Goal: Task Accomplishment & Management: Use online tool/utility

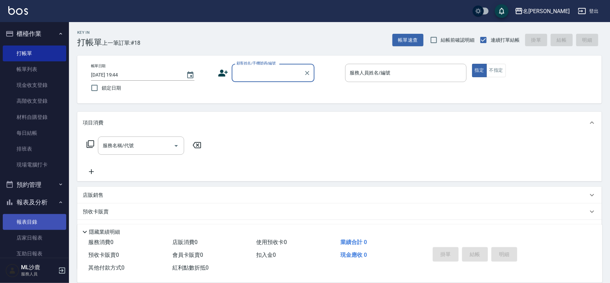
click at [32, 233] on link "店家日報表" at bounding box center [34, 238] width 63 height 16
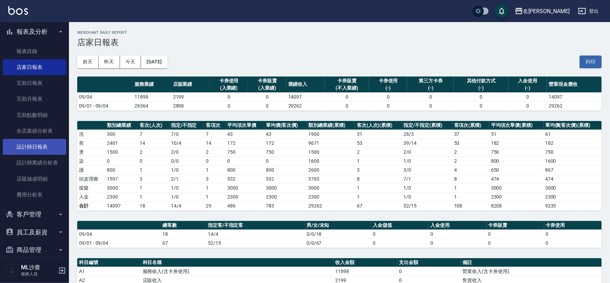
scroll to position [180, 0]
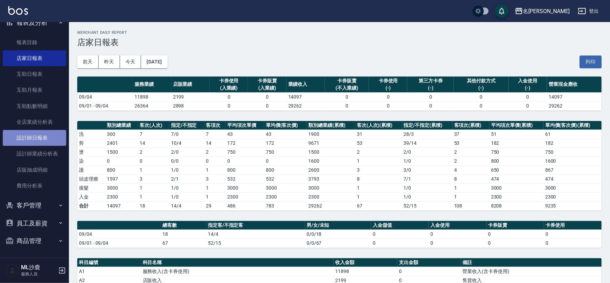
click at [51, 139] on link "設計師日報表" at bounding box center [34, 138] width 63 height 16
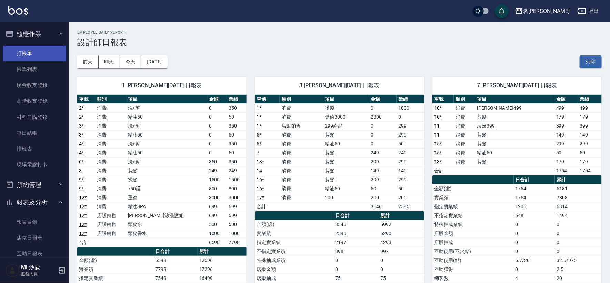
click at [34, 50] on link "打帳單" at bounding box center [34, 54] width 63 height 16
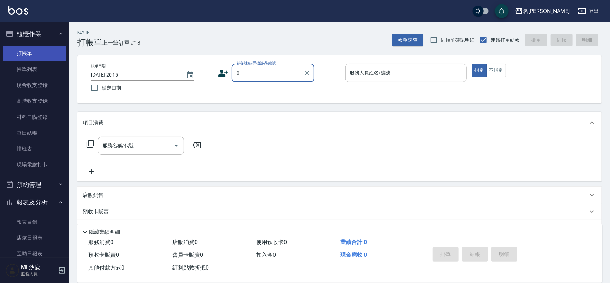
type input "無名字/0/"
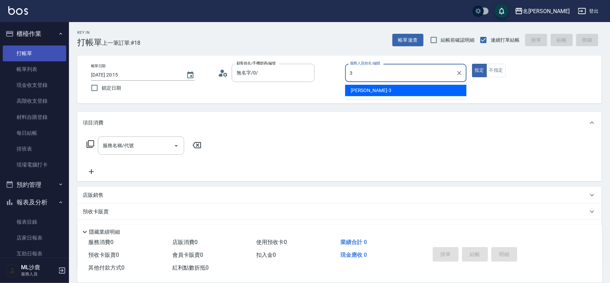
type input "[PERSON_NAME]-3"
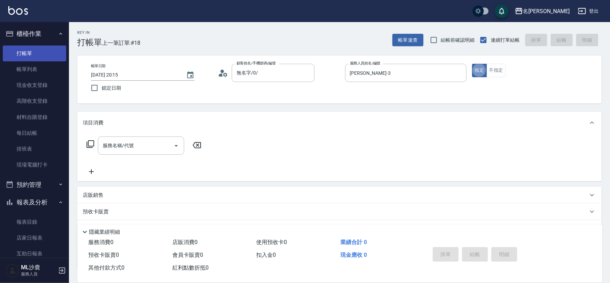
type button "true"
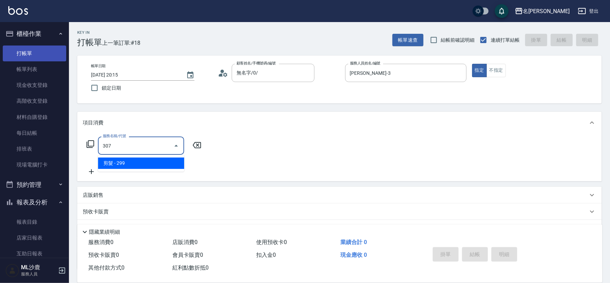
type input "剪髮(307)"
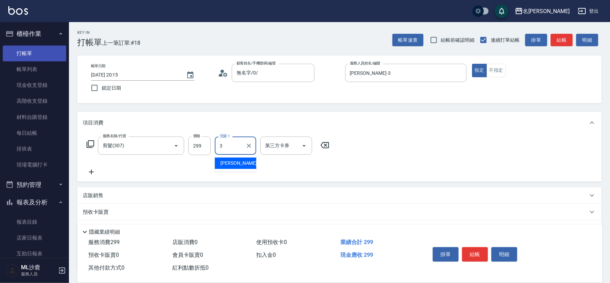
type input "[PERSON_NAME]-3"
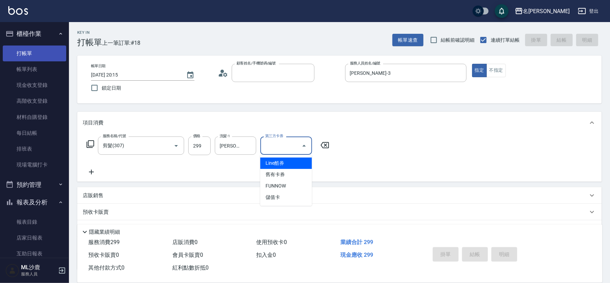
type input "[DATE] 20:16"
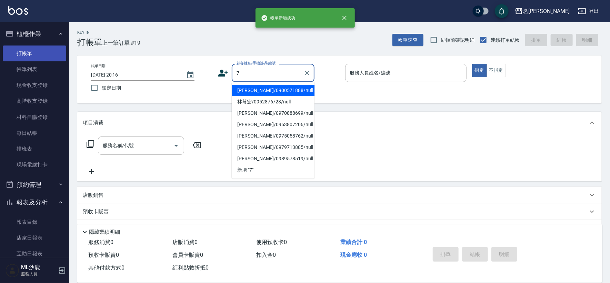
type input "[PERSON_NAME]/0900571888/null"
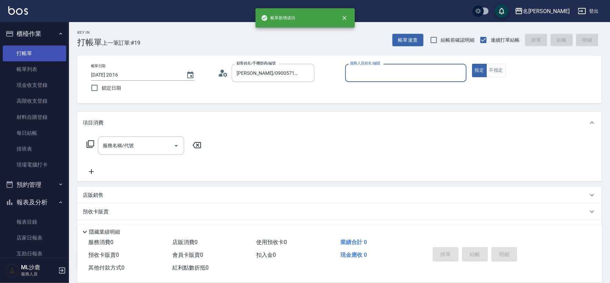
click at [472, 64] on button "指定" at bounding box center [479, 70] width 15 height 13
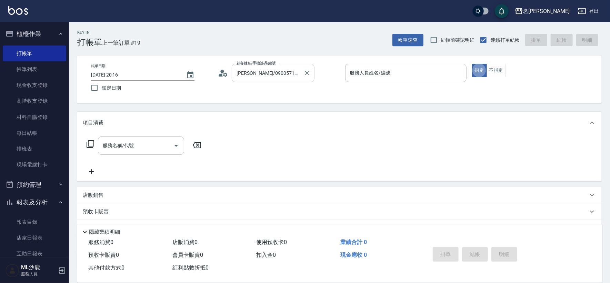
click at [264, 77] on input "[PERSON_NAME]/0900571888/null" at bounding box center [268, 73] width 66 height 12
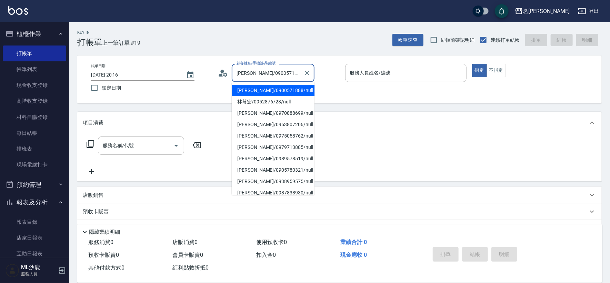
drag, startPoint x: 305, startPoint y: 70, endPoint x: 299, endPoint y: 73, distance: 7.1
click at [305, 70] on icon "Clear" at bounding box center [307, 73] width 7 height 7
type input "無名字/0/"
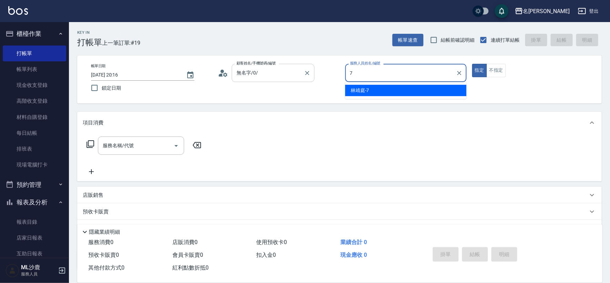
type input "[PERSON_NAME]-7"
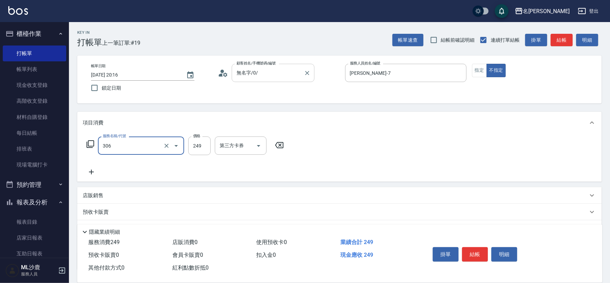
type input "剪髮(306)"
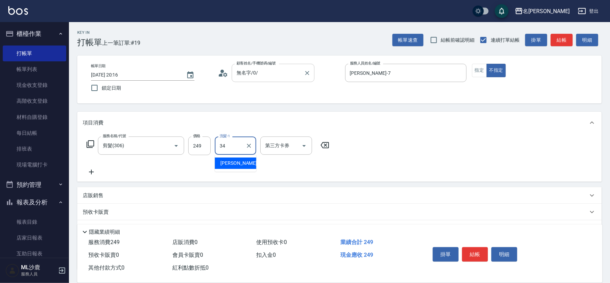
type input "[PERSON_NAME]-34"
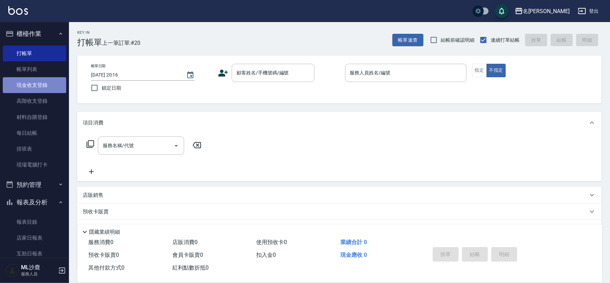
drag, startPoint x: 38, startPoint y: 89, endPoint x: 51, endPoint y: 85, distance: 14.0
click at [37, 90] on link "現金收支登錄" at bounding box center [34, 85] width 63 height 16
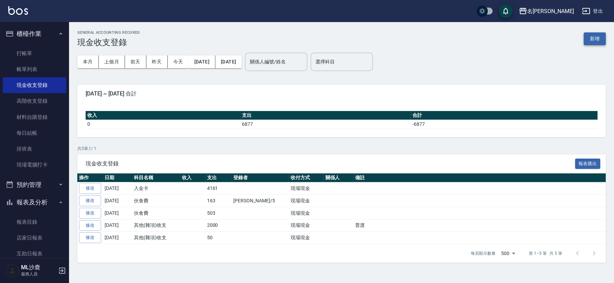
click at [598, 40] on button "新增" at bounding box center [594, 38] width 22 height 13
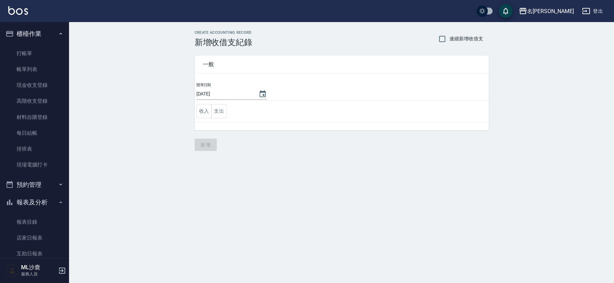
click at [229, 108] on td "收入 支出" at bounding box center [342, 111] width 294 height 21
click at [225, 111] on button "支出" at bounding box center [219, 111] width 16 height 14
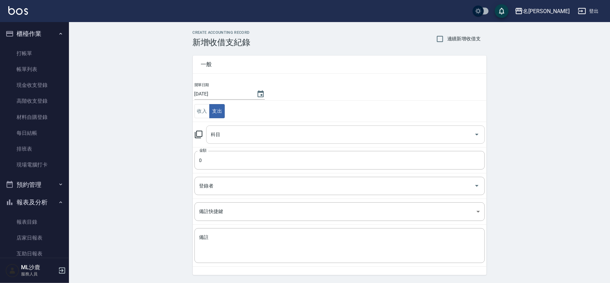
click at [226, 135] on input "科目" at bounding box center [340, 135] width 262 height 12
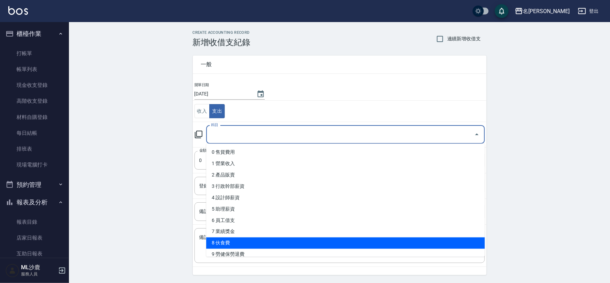
click at [224, 243] on li "8 伙食費" at bounding box center [345, 243] width 279 height 11
type input "8 伙食費"
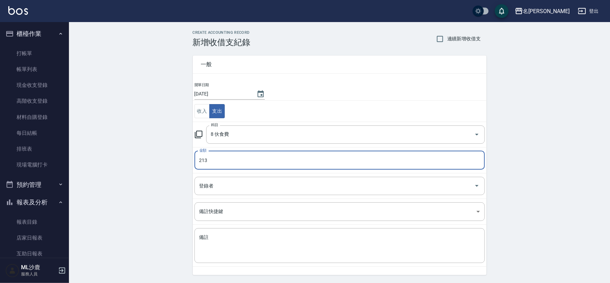
type input "213"
click at [135, 186] on div "CREATE ACCOUNTING RECORD 新增收借支紀錄 連續新增收借支 一般 開單日期 [DATE] 收入 支出 科目 8 伙食費 科目 金額 21…" at bounding box center [339, 163] width 541 height 283
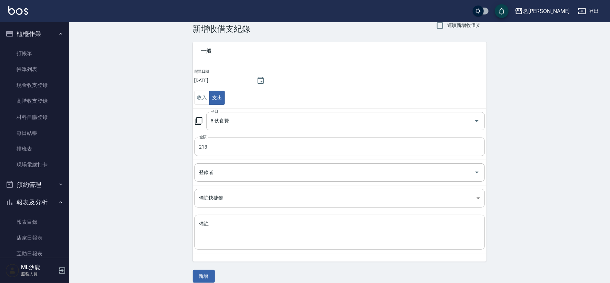
scroll to position [21, 0]
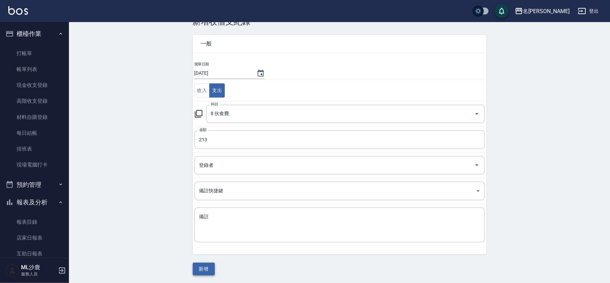
click at [212, 270] on button "新增" at bounding box center [204, 269] width 22 height 13
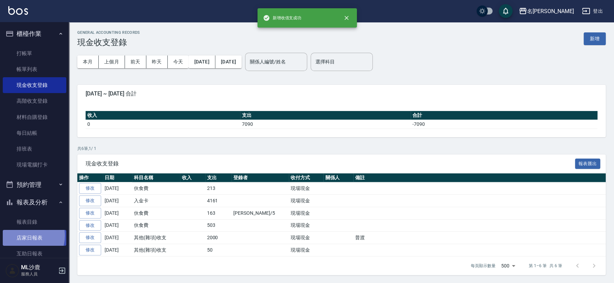
click at [26, 236] on link "店家日報表" at bounding box center [34, 238] width 63 height 16
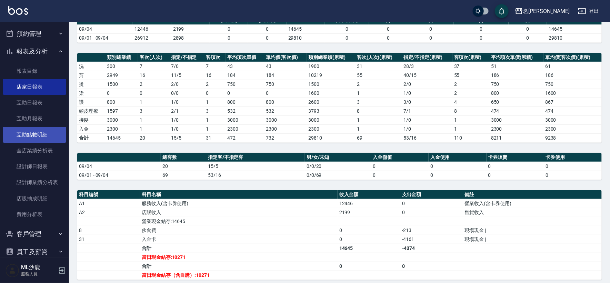
scroll to position [153, 0]
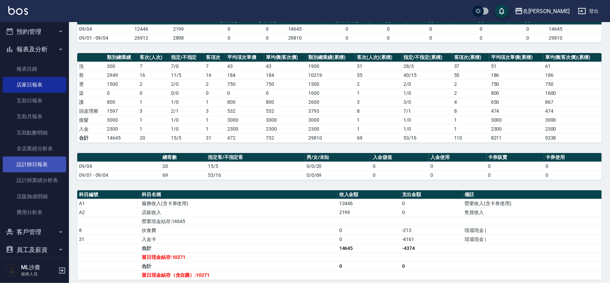
click at [33, 162] on link "設計師日報表" at bounding box center [34, 165] width 63 height 16
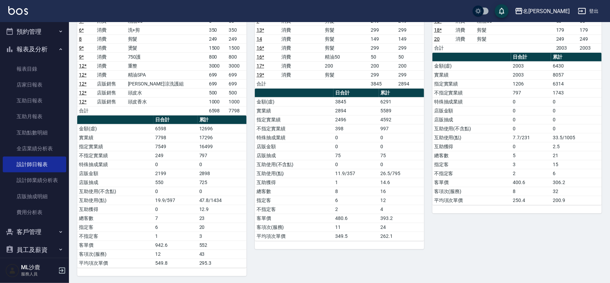
scroll to position [93, 0]
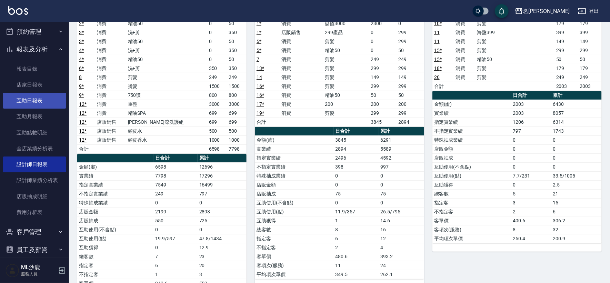
click at [32, 98] on link "互助日報表" at bounding box center [34, 101] width 63 height 16
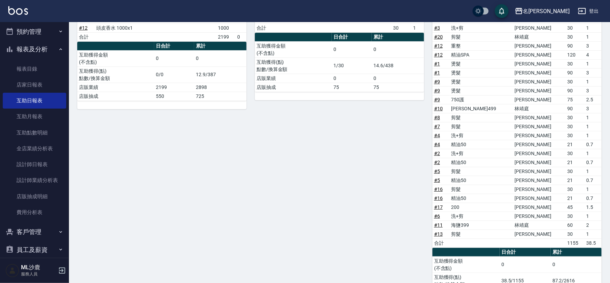
scroll to position [162, 0]
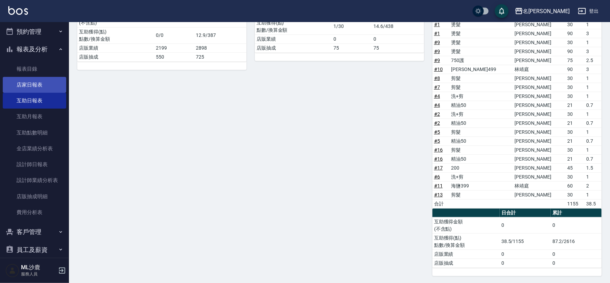
click at [30, 87] on link "店家日報表" at bounding box center [34, 85] width 63 height 16
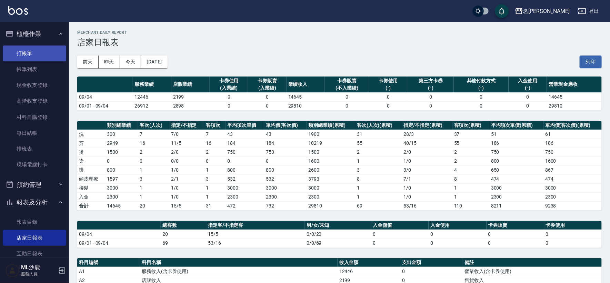
click at [37, 50] on link "打帳單" at bounding box center [34, 54] width 63 height 16
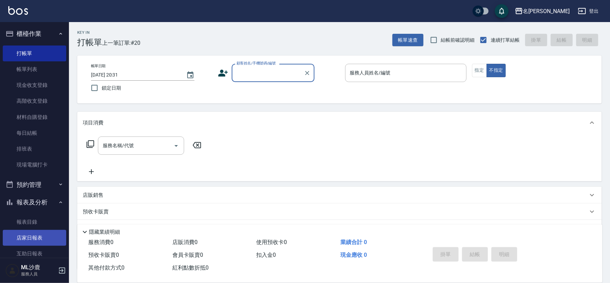
click at [39, 231] on link "店家日報表" at bounding box center [34, 238] width 63 height 16
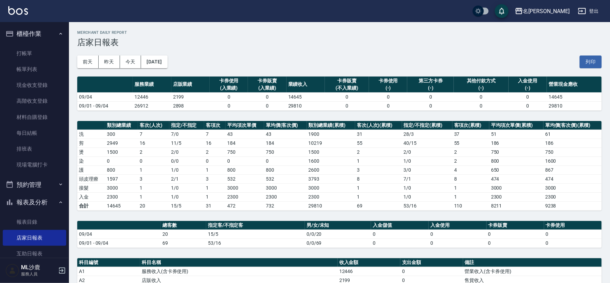
click at [313, 100] on td "14645" at bounding box center [306, 96] width 38 height 9
drag, startPoint x: 313, startPoint y: 100, endPoint x: 318, endPoint y: 100, distance: 5.5
click at [313, 100] on td "14645" at bounding box center [306, 96] width 38 height 9
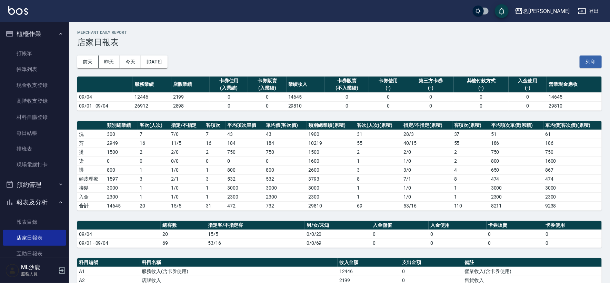
click at [324, 103] on td "29810" at bounding box center [306, 105] width 38 height 9
click at [323, 104] on td "29810" at bounding box center [306, 105] width 38 height 9
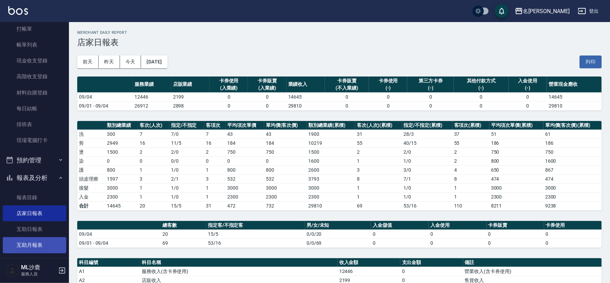
scroll to position [77, 0]
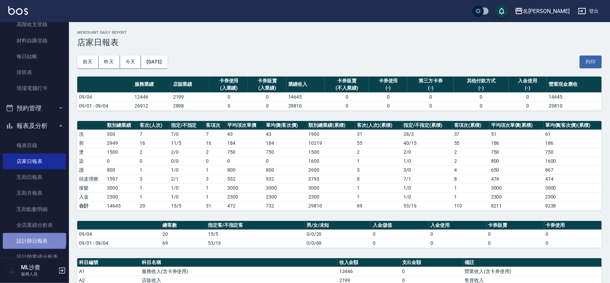
click at [33, 237] on link "設計師日報表" at bounding box center [34, 241] width 63 height 16
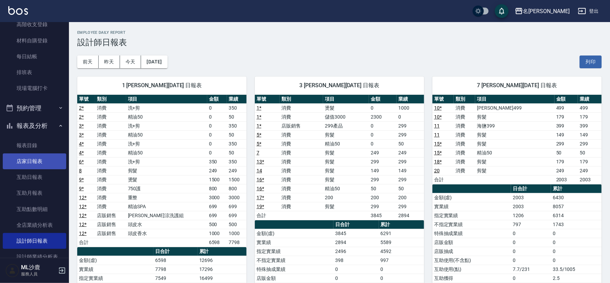
click at [25, 160] on link "店家日報表" at bounding box center [34, 162] width 63 height 16
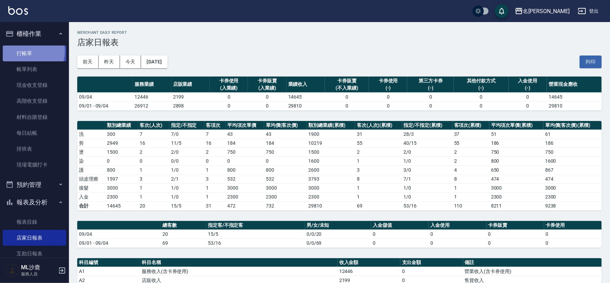
click at [26, 51] on link "打帳單" at bounding box center [34, 54] width 63 height 16
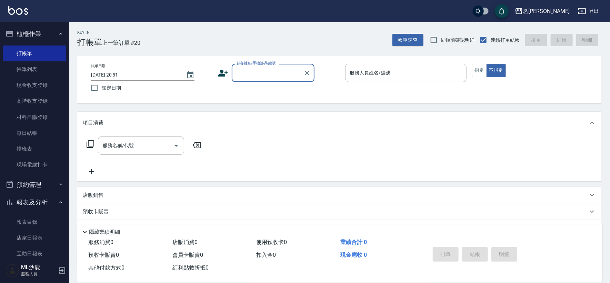
click at [245, 75] on input "顧客姓名/手機號碼/編號" at bounding box center [268, 73] width 66 height 12
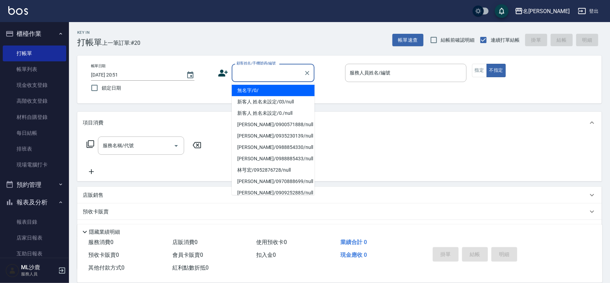
click at [252, 94] on li "無名字/0/" at bounding box center [273, 90] width 83 height 11
type input "無名字/0/"
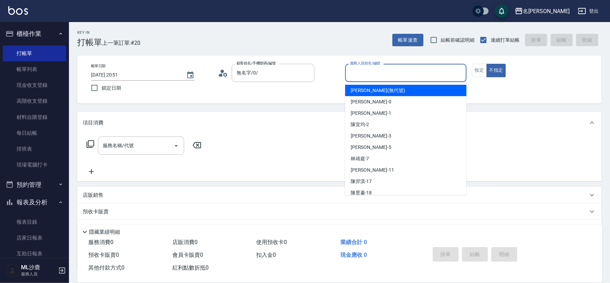
click at [375, 71] on input "服務人員姓名/編號" at bounding box center [405, 73] width 115 height 12
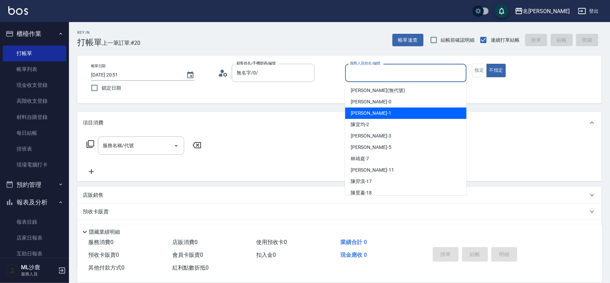
click at [363, 115] on span "[PERSON_NAME]1" at bounding box center [371, 113] width 41 height 7
type input "[PERSON_NAME]1"
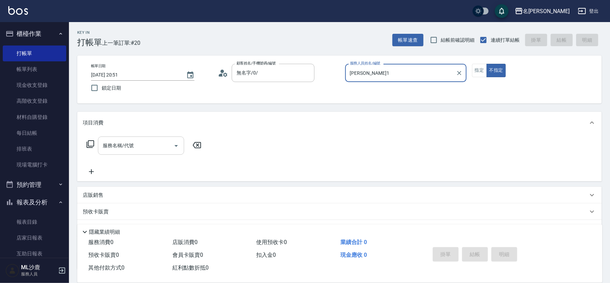
click at [133, 146] on input "服務名稱/代號" at bounding box center [136, 146] width 70 height 12
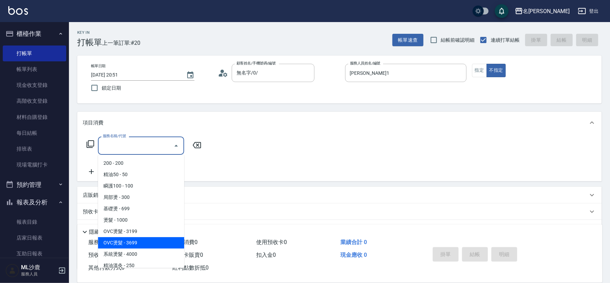
type input "OVC燙髮(204)"
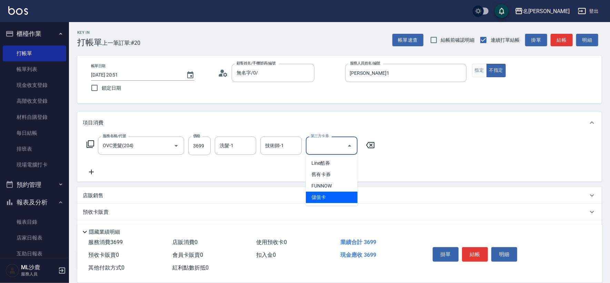
type input "儲值卡"
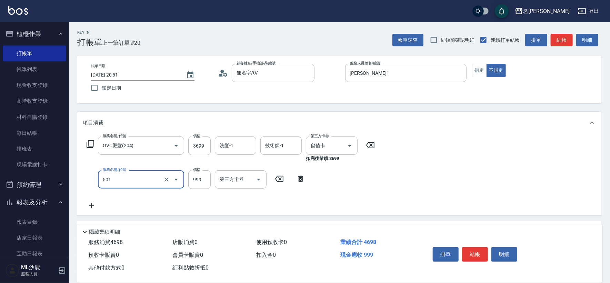
type input "染髮(501)"
type input "1400"
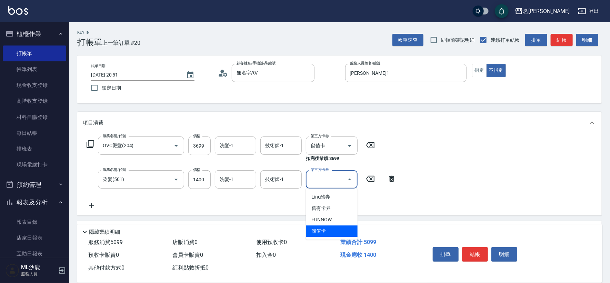
type input "儲值卡"
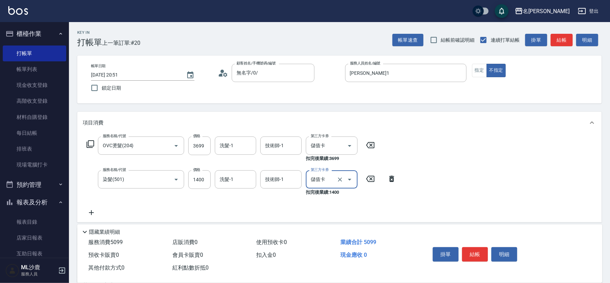
scroll to position [38, 0]
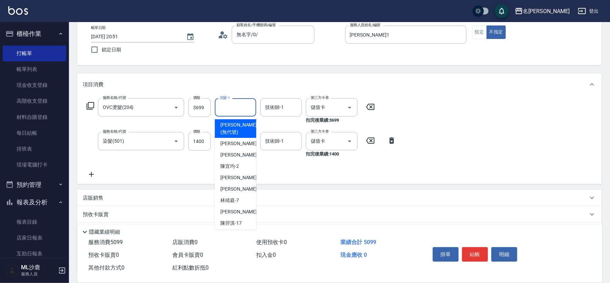
click at [224, 108] on input "洗髮-1" at bounding box center [235, 107] width 35 height 12
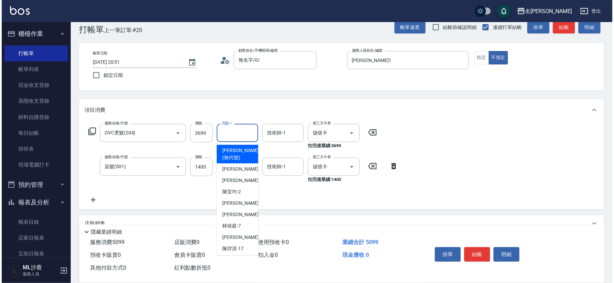
scroll to position [0, 0]
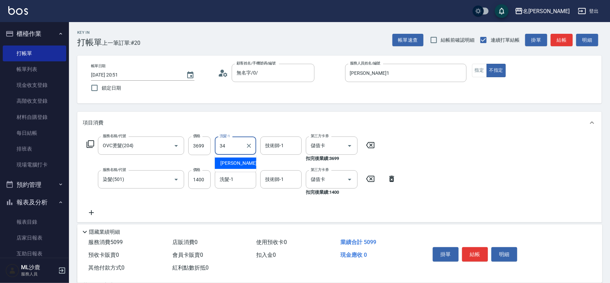
type input "[PERSON_NAME]-34"
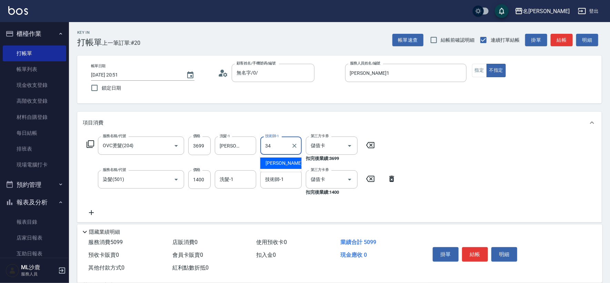
type input "[PERSON_NAME]-34"
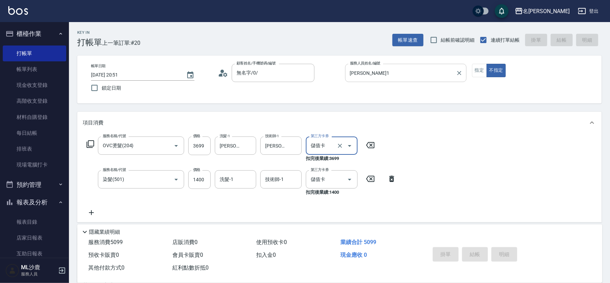
type input "[DATE] 20:52"
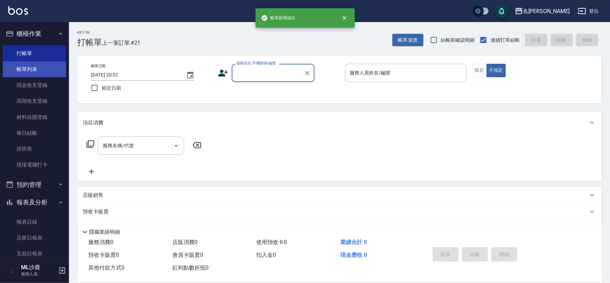
click at [40, 73] on link "帳單列表" at bounding box center [34, 69] width 63 height 16
